Goal: Task Accomplishment & Management: Manage account settings

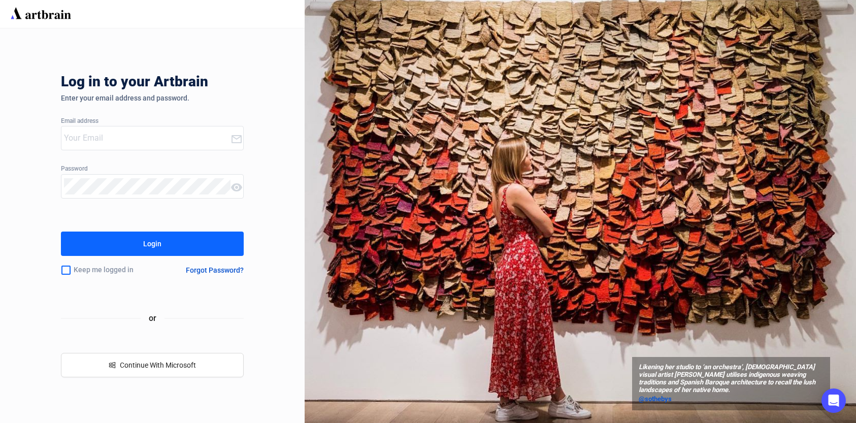
type input "[PERSON_NAME][EMAIL_ADDRESS][DOMAIN_NAME]"
click at [237, 186] on icon at bounding box center [236, 187] width 11 height 8
click at [138, 257] on div "Log in to your Artbrain Enter your email address and password. Email address [P…" at bounding box center [152, 225] width 183 height 394
click at [139, 251] on button "Login" at bounding box center [152, 244] width 183 height 24
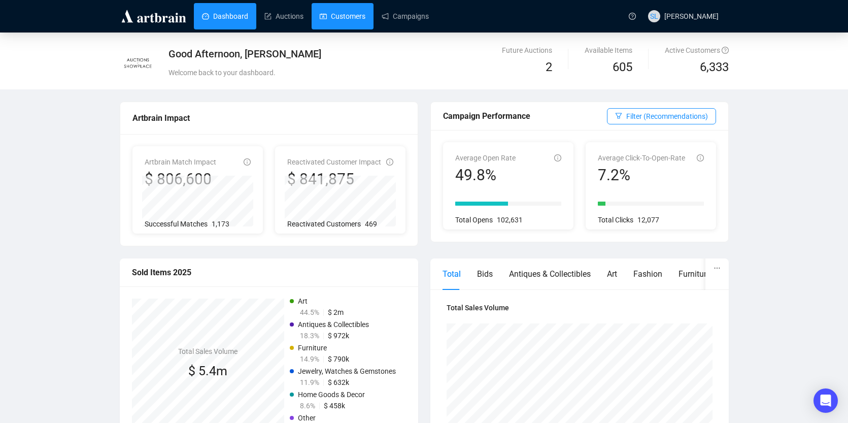
click at [346, 15] on link "Customers" at bounding box center [343, 16] width 46 height 26
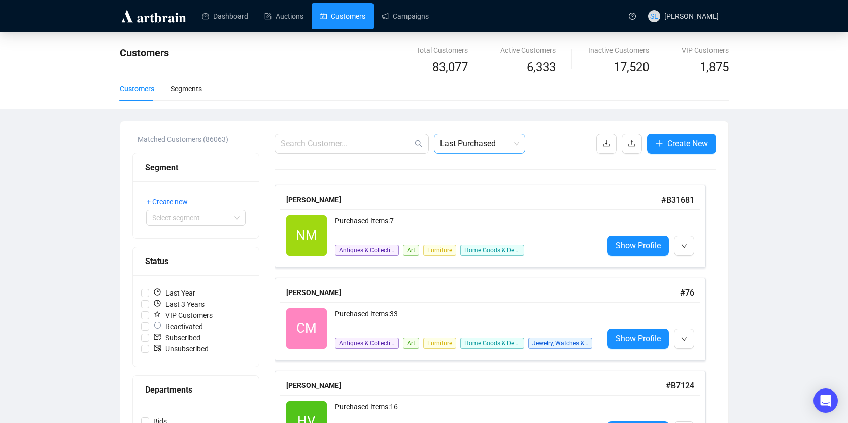
click at [446, 145] on span "Last Purchased" at bounding box center [479, 143] width 79 height 19
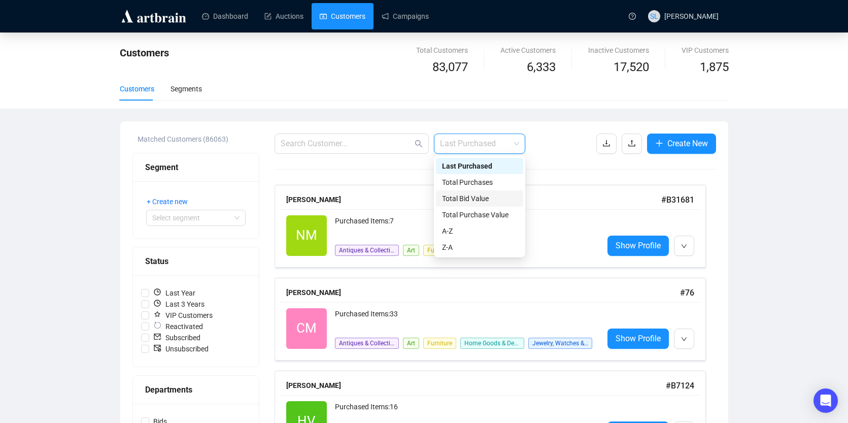
click at [455, 202] on div "Total Bid Value" at bounding box center [479, 198] width 75 height 11
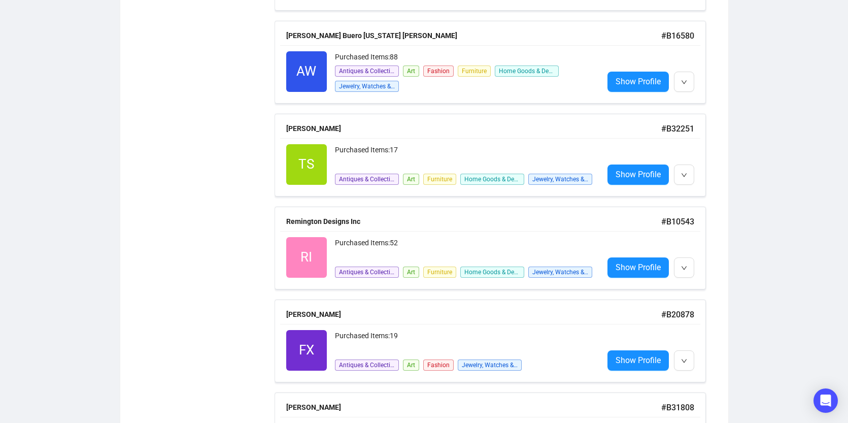
scroll to position [2082, 0]
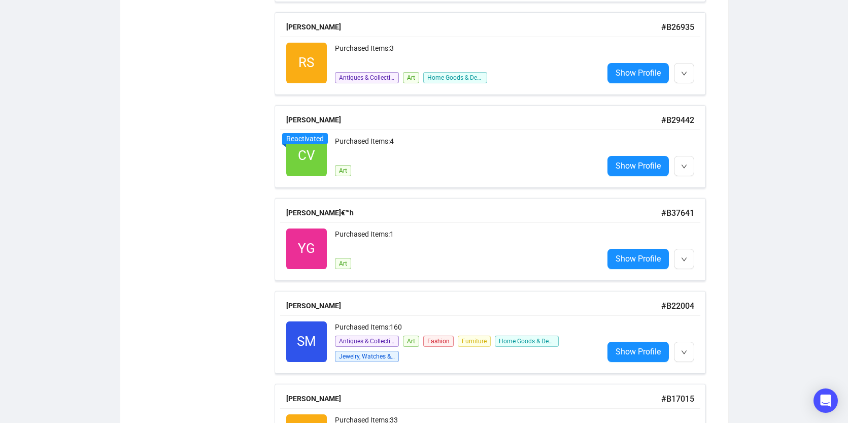
scroll to position [2690, 0]
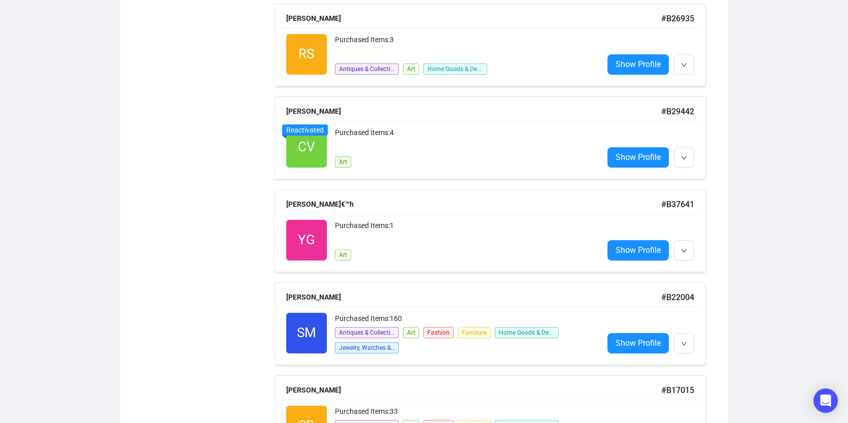
click at [330, 109] on div "[PERSON_NAME]" at bounding box center [473, 111] width 375 height 11
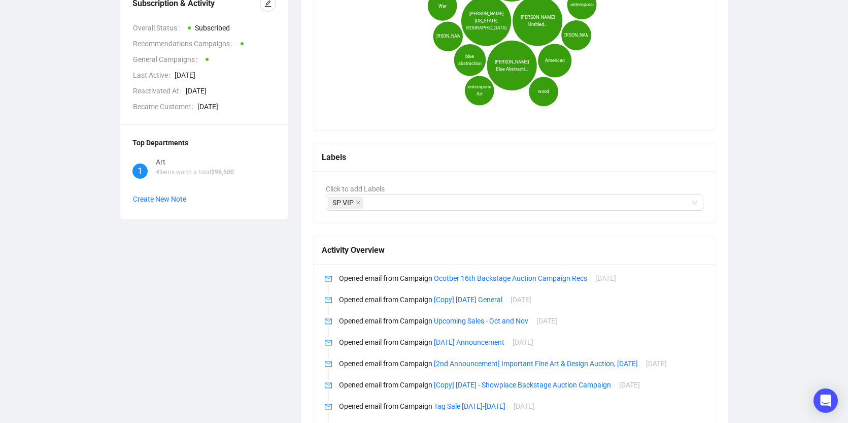
scroll to position [305, 0]
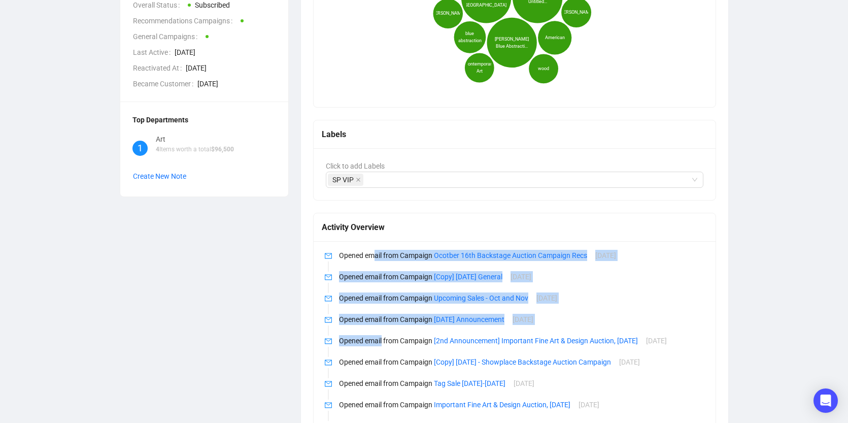
drag, startPoint x: 377, startPoint y: 259, endPoint x: 384, endPoint y: 343, distance: 84.0
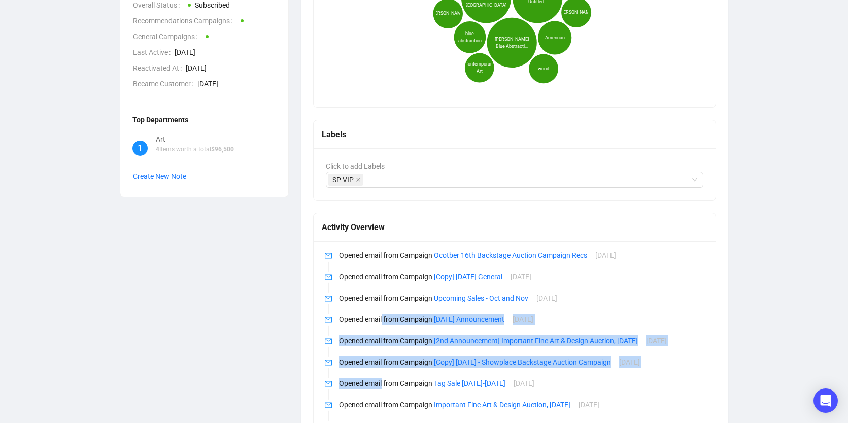
drag, startPoint x: 384, startPoint y: 396, endPoint x: 382, endPoint y: 293, distance: 102.6
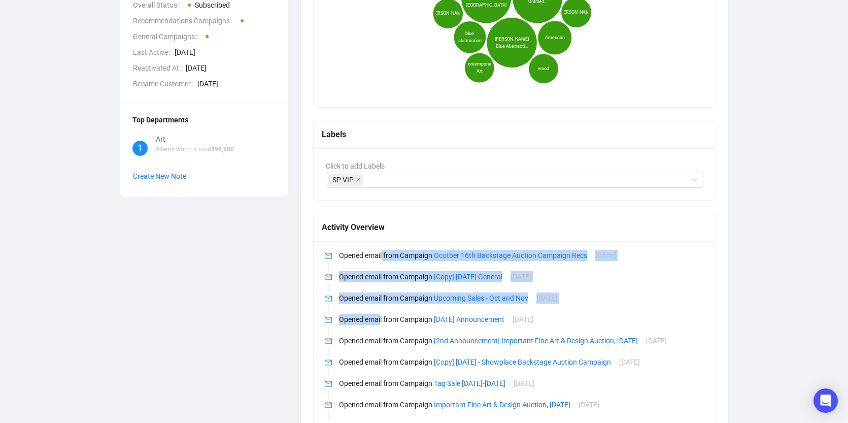
drag, startPoint x: 382, startPoint y: 268, endPoint x: 381, endPoint y: 340, distance: 72.6
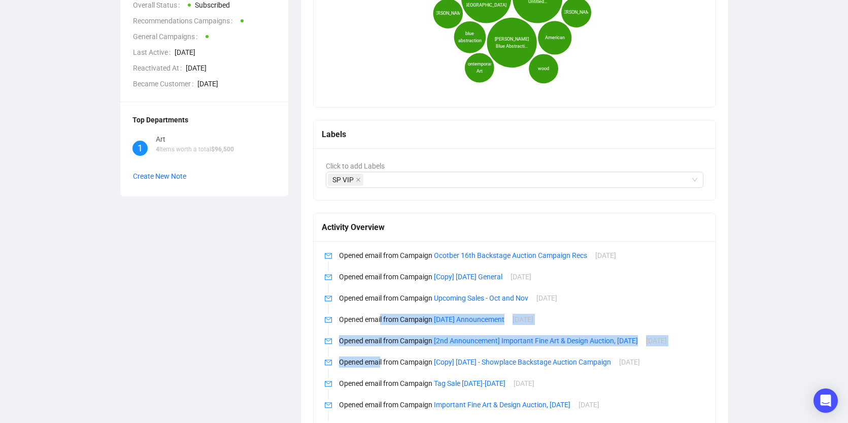
drag, startPoint x: 381, startPoint y: 365, endPoint x: 379, endPoint y: 269, distance: 96.5
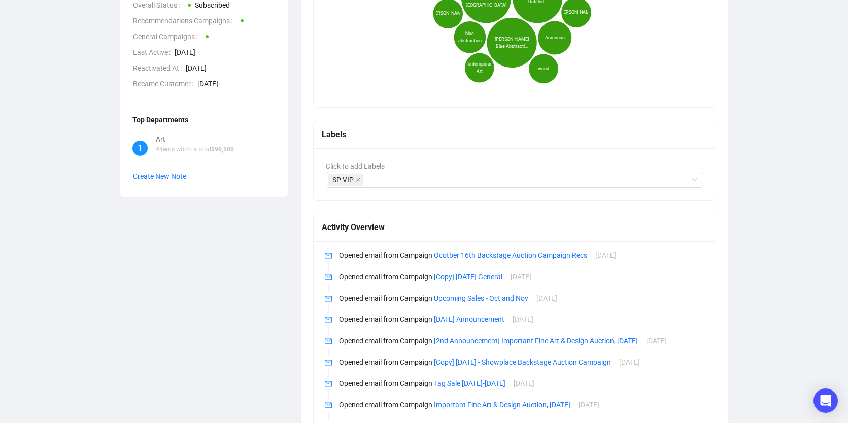
click at [378, 261] on li "Opened email from Campaign Ocotber 16th Backstage Auction Campaign Recs [DATE]" at bounding box center [515, 263] width 378 height 21
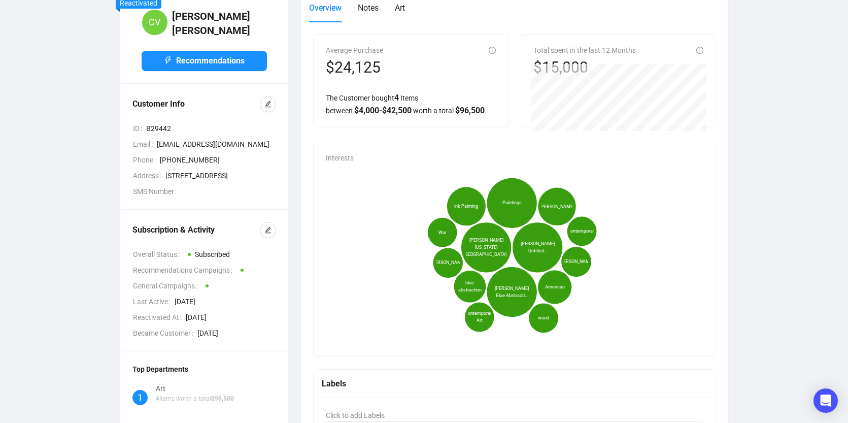
scroll to position [0, 0]
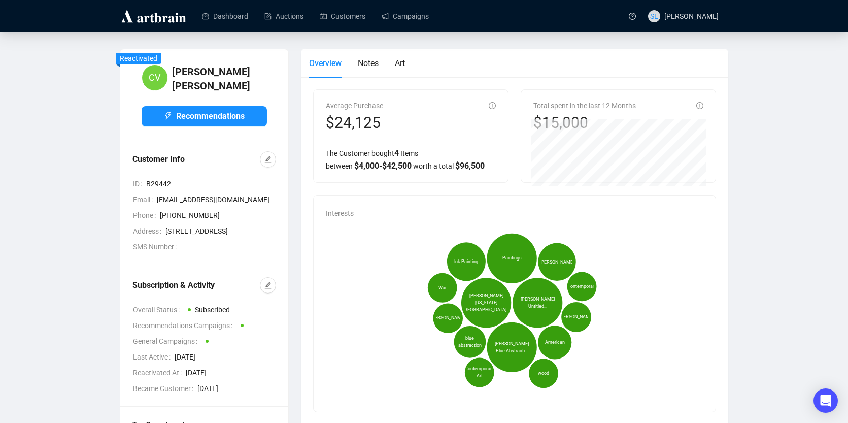
click at [394, 67] on div "Overview Notes Art" at bounding box center [357, 63] width 96 height 29
click at [397, 66] on span "Art" at bounding box center [400, 63] width 10 height 10
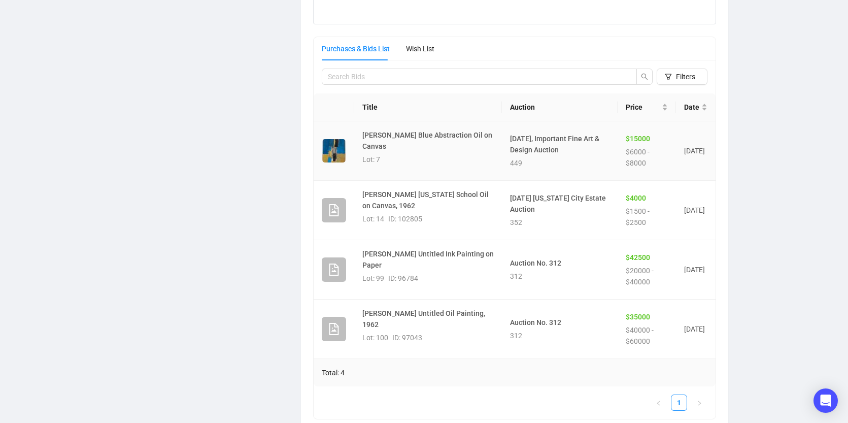
scroll to position [533, 0]
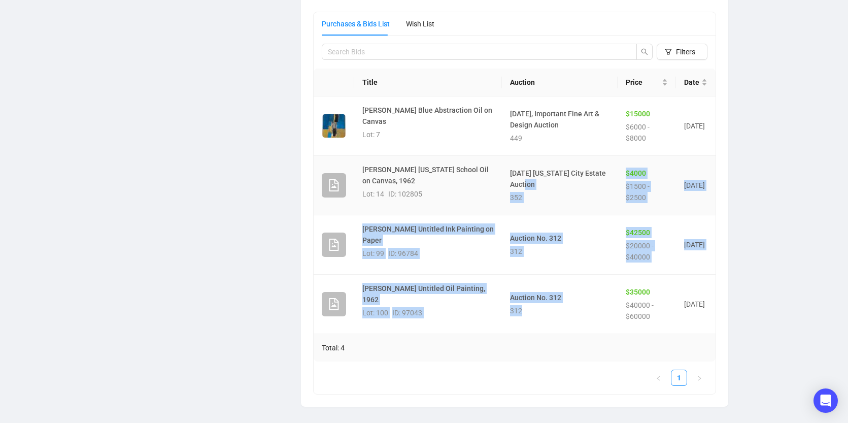
drag, startPoint x: 516, startPoint y: 307, endPoint x: 501, endPoint y: 186, distance: 121.3
click at [501, 186] on tbody "[PERSON_NAME] Blue Abstraction Oil on Canvas Lot: 7 [DATE], Important Fine Art …" at bounding box center [515, 215] width 403 height 238
click at [510, 181] on h4 "[DATE] [US_STATE] City Estate Auction" at bounding box center [560, 179] width 100 height 22
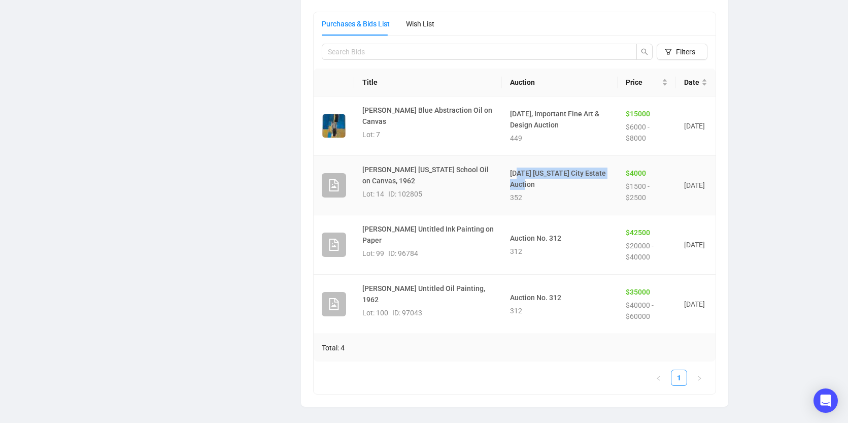
drag, startPoint x: 501, startPoint y: 181, endPoint x: 501, endPoint y: 172, distance: 9.1
click at [510, 172] on h4 "[DATE] [US_STATE] City Estate Auction" at bounding box center [560, 179] width 100 height 22
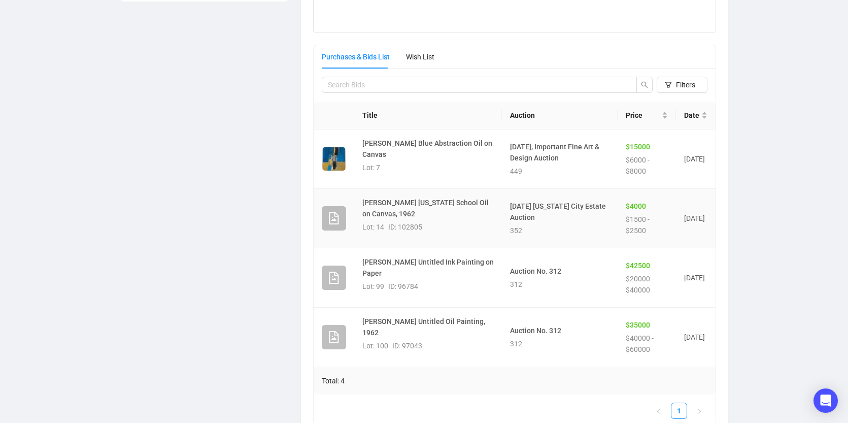
scroll to position [482, 0]
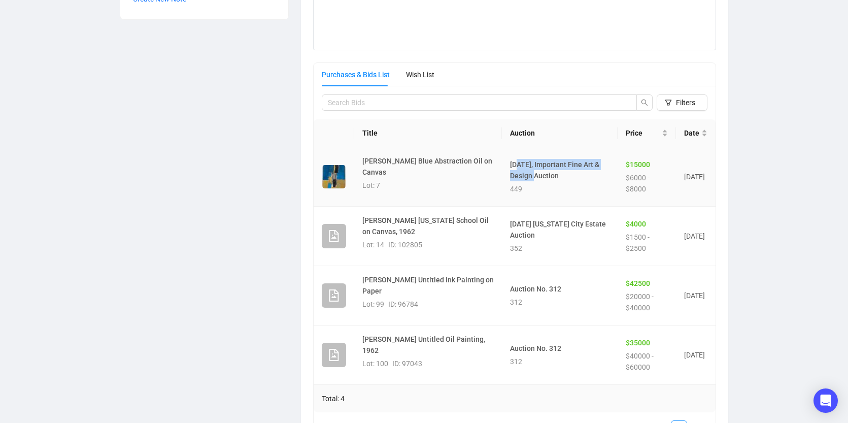
drag, startPoint x: 501, startPoint y: 172, endPoint x: 501, endPoint y: 160, distance: 12.2
click at [510, 160] on h4 "[DATE], Important Fine Art & Design Auction" at bounding box center [560, 170] width 100 height 22
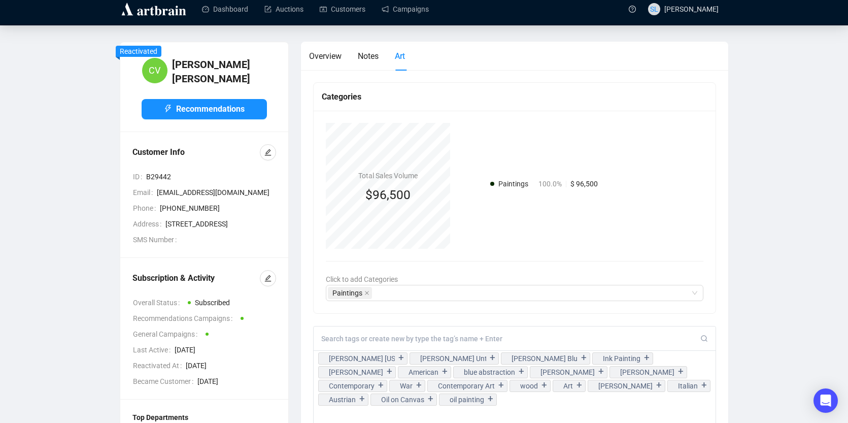
scroll to position [0, 0]
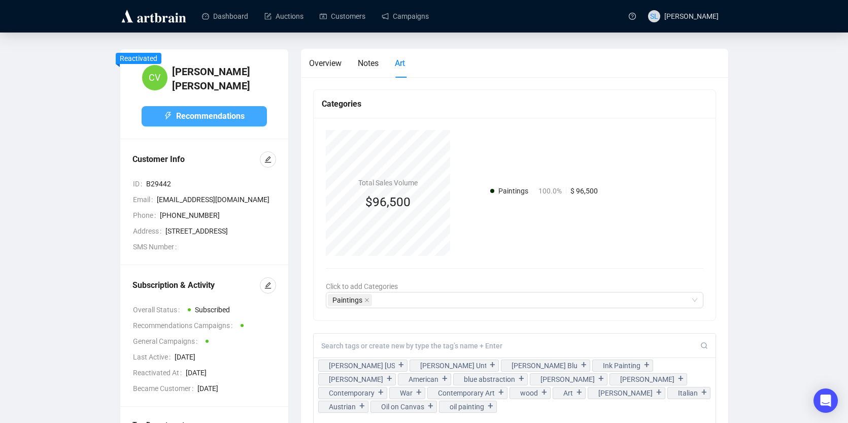
click at [225, 106] on button "Recommendations" at bounding box center [204, 116] width 125 height 20
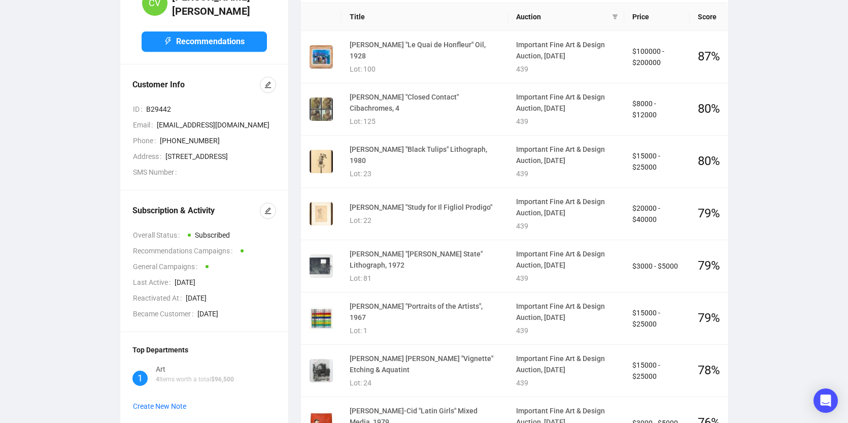
scroll to position [16, 0]
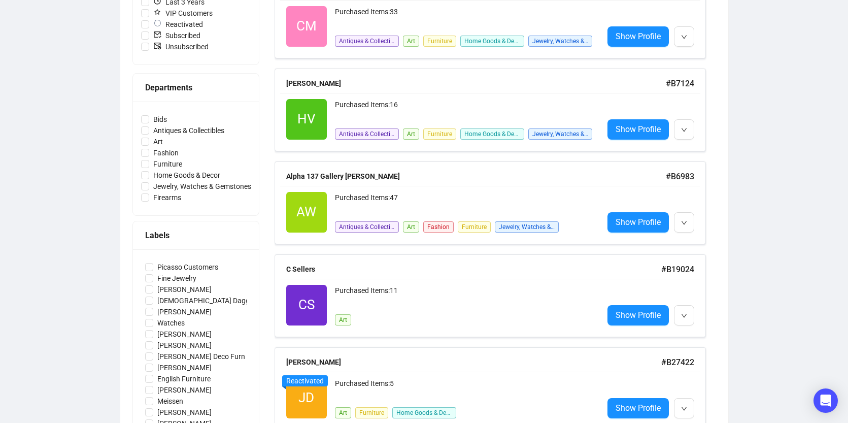
scroll to position [48, 0]
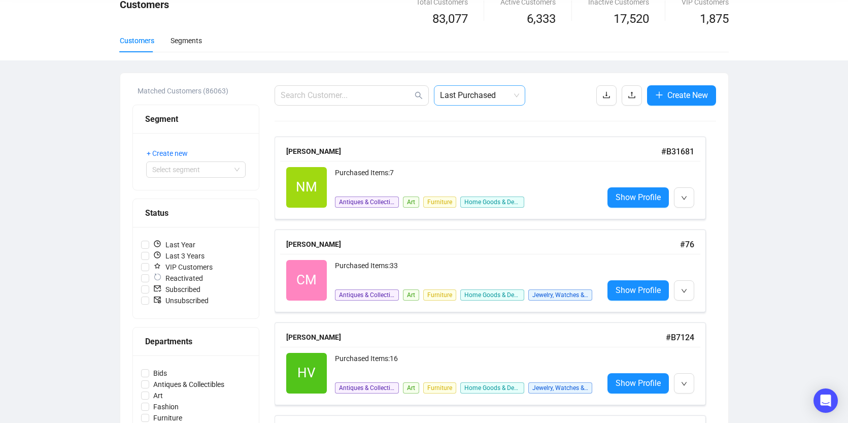
click at [471, 90] on span "Last Purchased" at bounding box center [479, 95] width 79 height 19
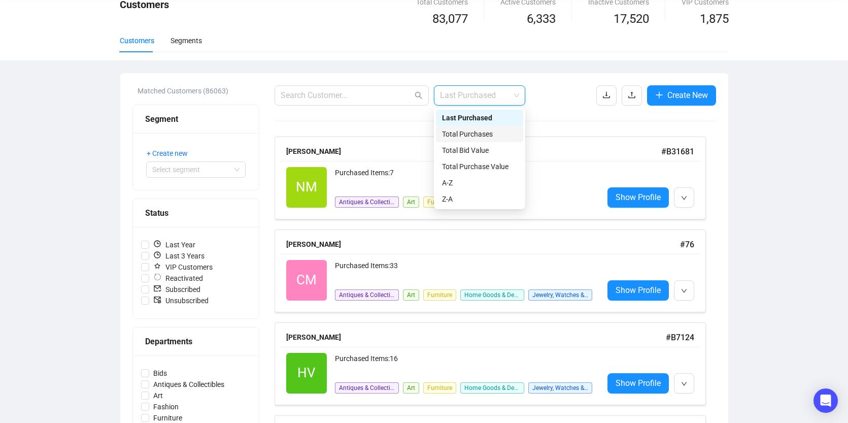
click at [472, 136] on div "Total Purchases" at bounding box center [479, 133] width 75 height 11
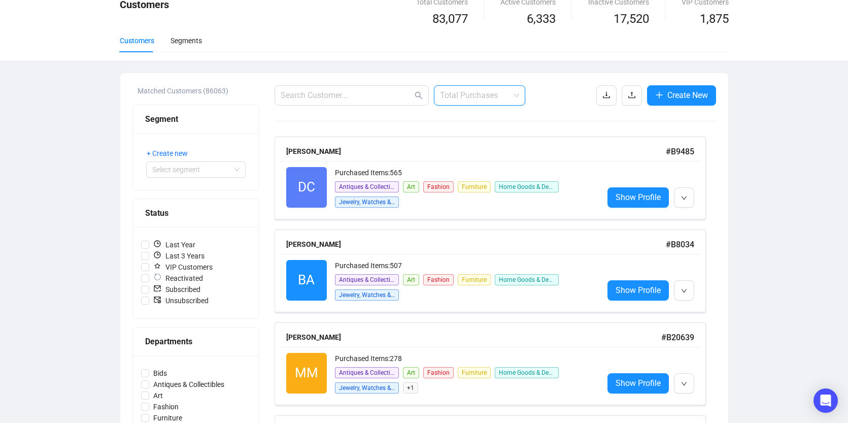
click at [474, 95] on span "Total Purchases" at bounding box center [479, 95] width 79 height 19
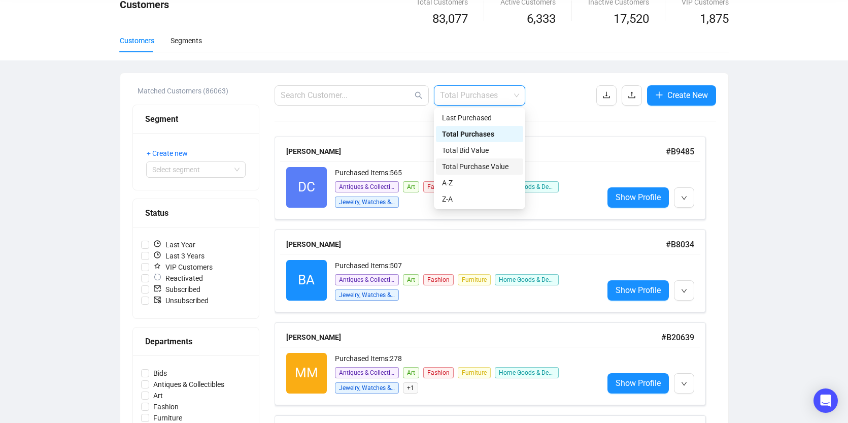
click at [467, 161] on div "Total Purchase Value" at bounding box center [479, 166] width 75 height 11
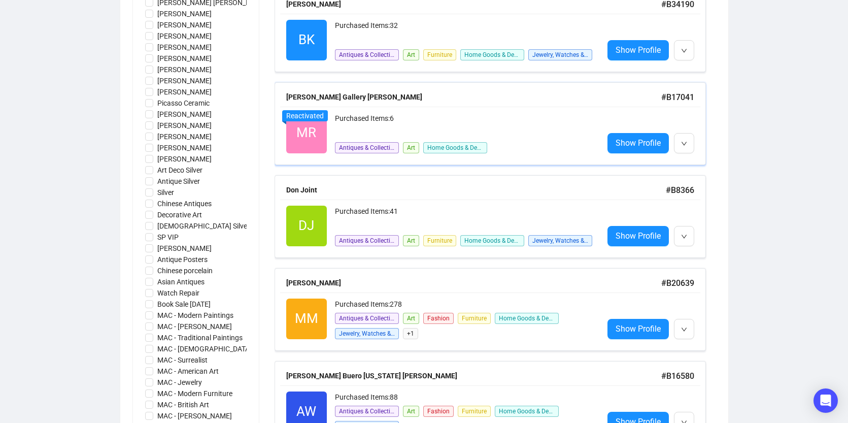
scroll to position [810, 0]
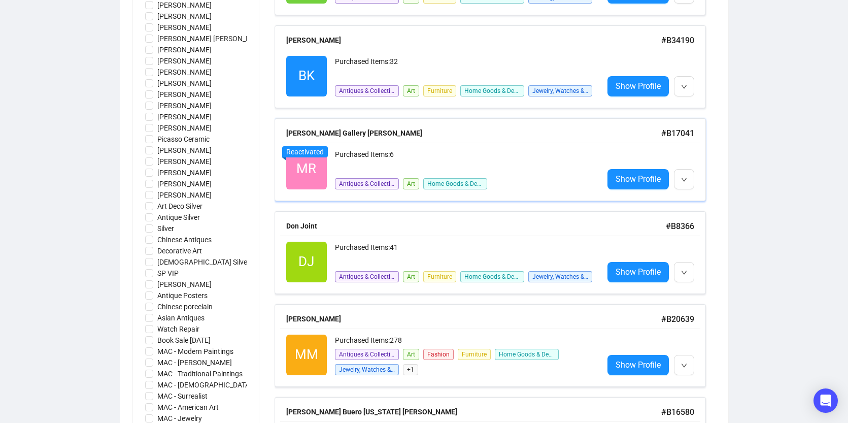
click at [342, 135] on div "[PERSON_NAME] Gallery [PERSON_NAME]" at bounding box center [473, 132] width 375 height 11
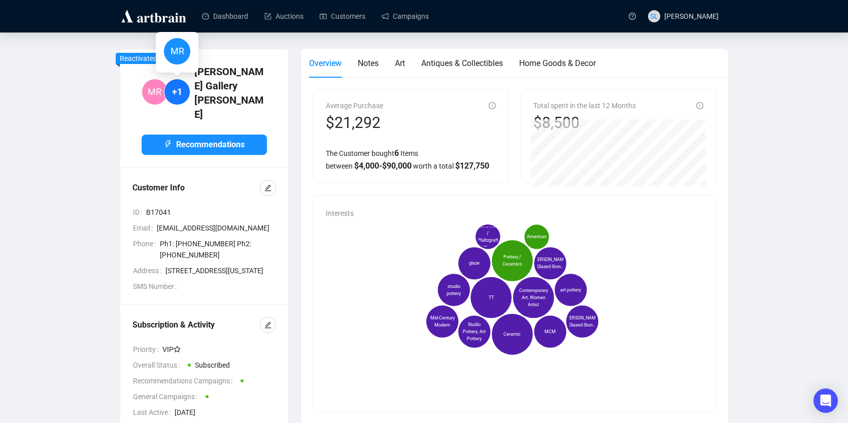
click at [186, 95] on span "+1" at bounding box center [177, 92] width 26 height 26
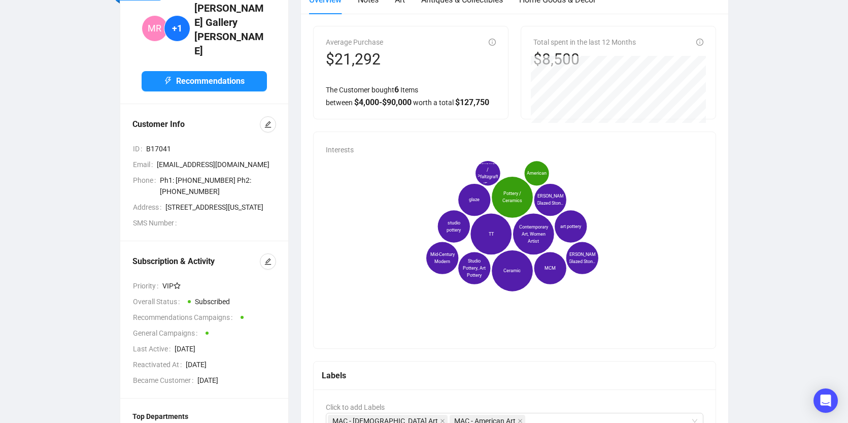
scroll to position [51, 0]
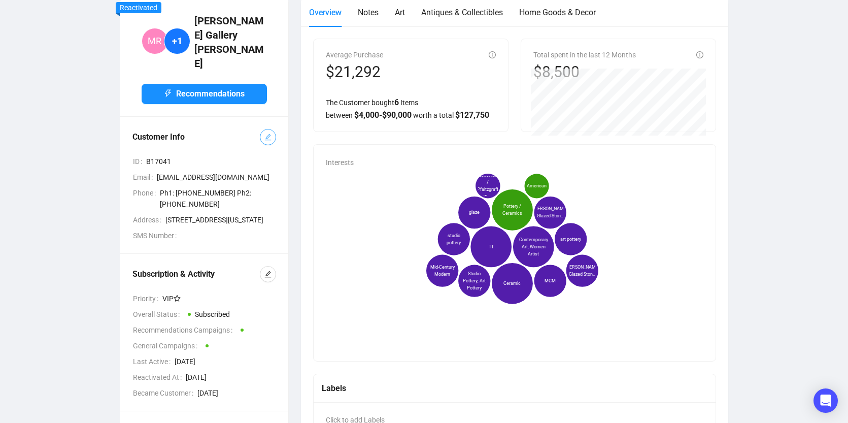
click at [268, 141] on span "button" at bounding box center [268, 136] width 7 height 11
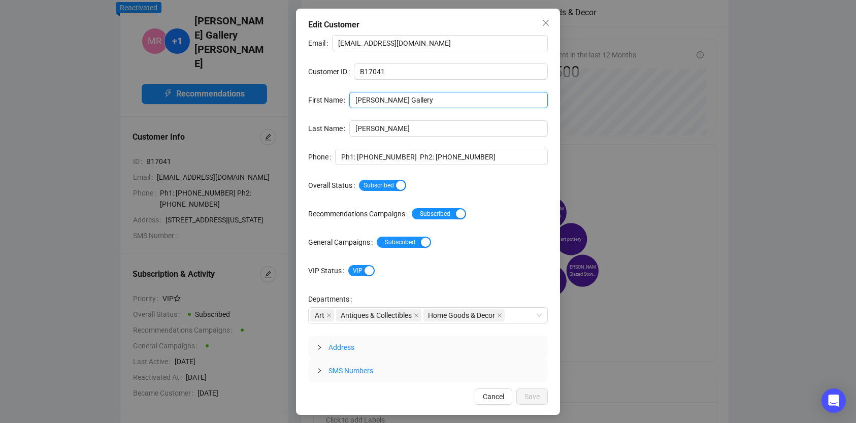
click at [413, 101] on input "[PERSON_NAME] Gallery" at bounding box center [448, 100] width 199 height 16
click at [392, 132] on input "[PERSON_NAME]" at bounding box center [448, 128] width 199 height 16
drag, startPoint x: 388, startPoint y: 132, endPoint x: 352, endPoint y: 130, distance: 36.1
click at [352, 130] on input "[PERSON_NAME]" at bounding box center [448, 128] width 199 height 16
drag, startPoint x: 413, startPoint y: 99, endPoint x: 381, endPoint y: 98, distance: 32.0
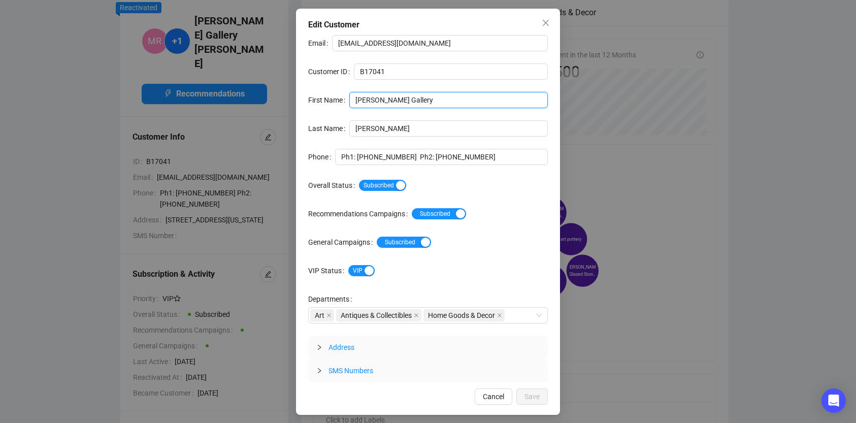
click at [381, 98] on input "[PERSON_NAME] Gallery" at bounding box center [448, 100] width 199 height 16
paste input "[PERSON_NAME]"
type input "[PERSON_NAME] Gallery"
click at [537, 383] on div "Edit Customer Email [EMAIL_ADDRESS][DOMAIN_NAME] Customer ID B17041 First Name …" at bounding box center [428, 212] width 264 height 406
click at [535, 388] on button "Save" at bounding box center [531, 396] width 31 height 16
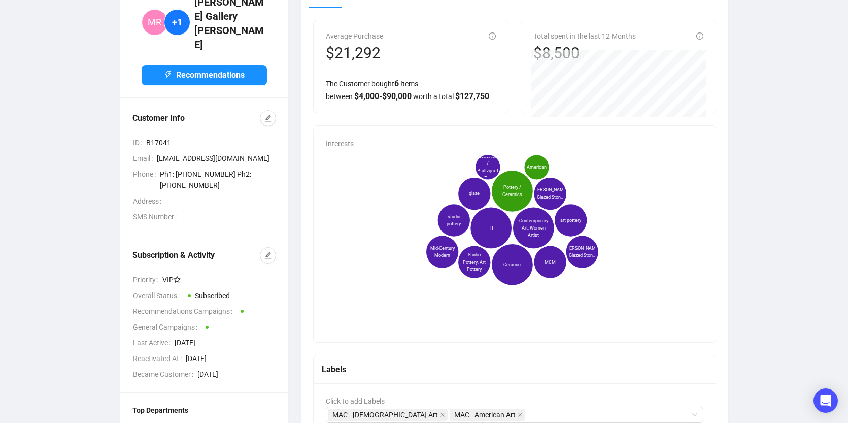
scroll to position [0, 0]
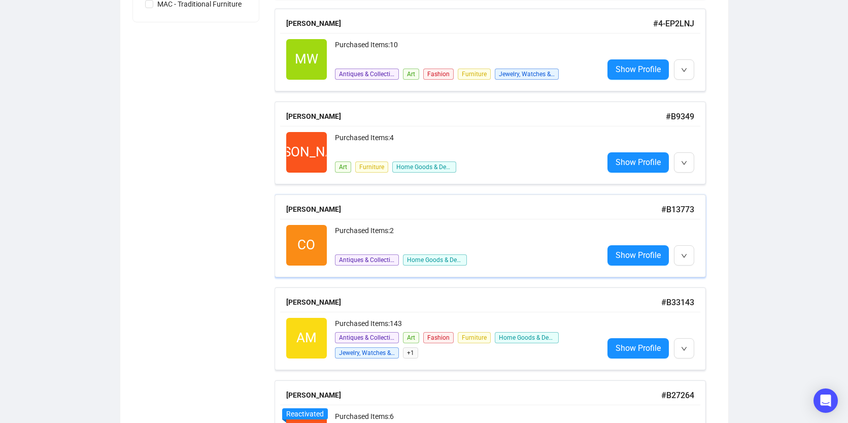
scroll to position [1420, 0]
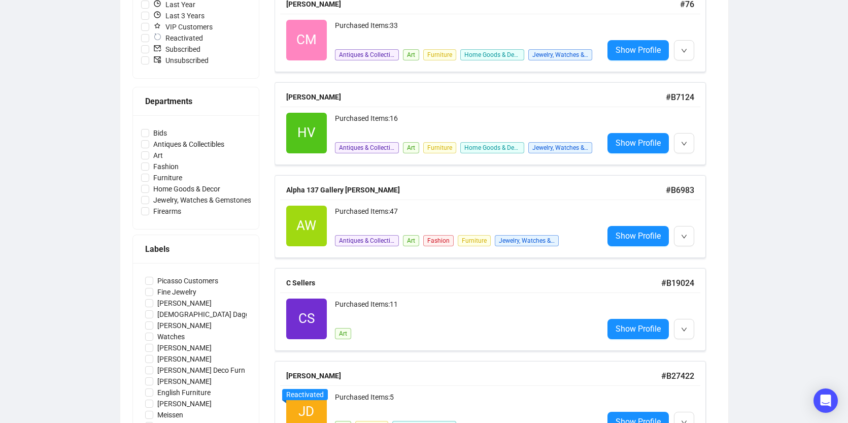
scroll to position [35, 0]
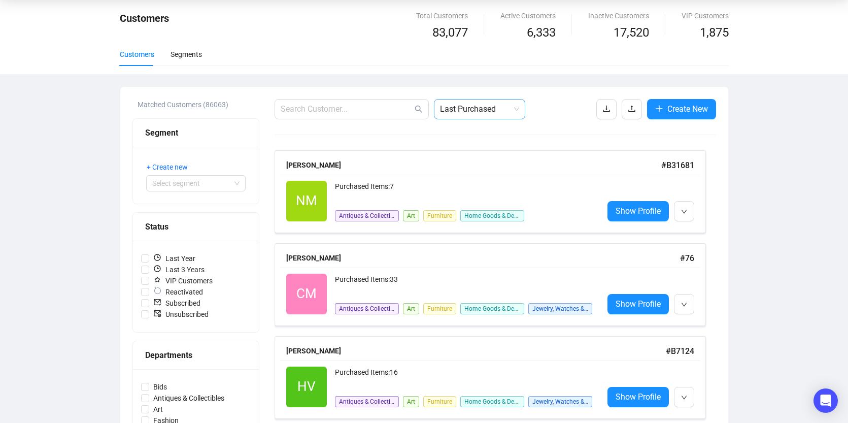
click at [475, 103] on span "Last Purchased" at bounding box center [479, 109] width 79 height 19
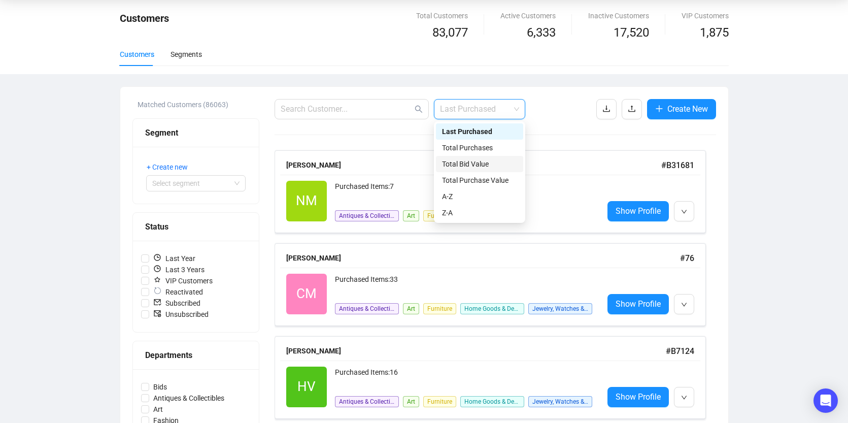
click at [468, 164] on div "Total Bid Value" at bounding box center [479, 163] width 75 height 11
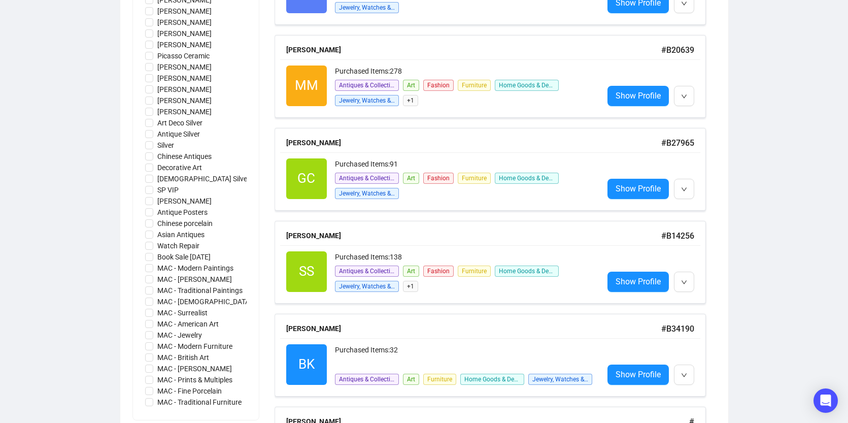
scroll to position [812, 0]
